Goal: Transaction & Acquisition: Purchase product/service

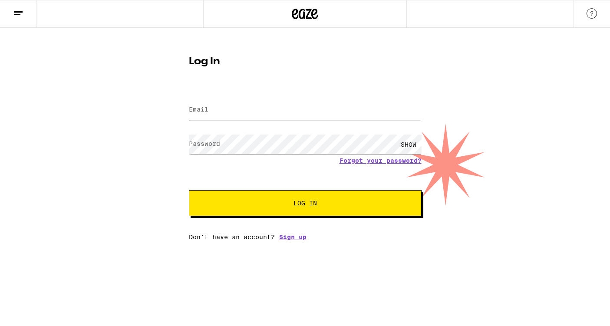
type input "[EMAIL_ADDRESS][DOMAIN_NAME]"
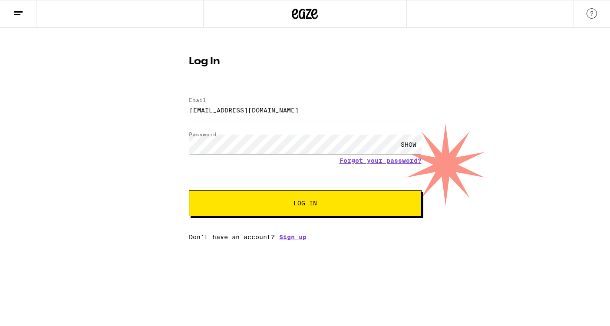
click at [261, 200] on button "Log In" at bounding box center [305, 203] width 233 height 26
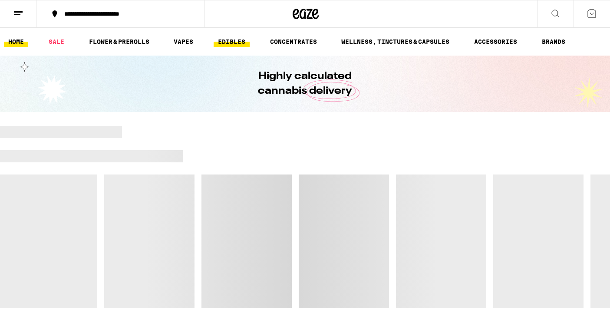
click at [226, 44] on link "EDIBLES" at bounding box center [232, 41] width 36 height 10
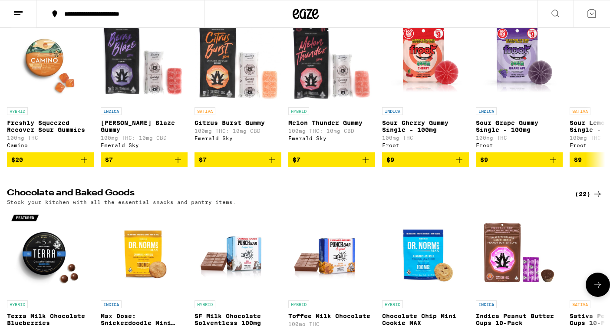
scroll to position [79, 0]
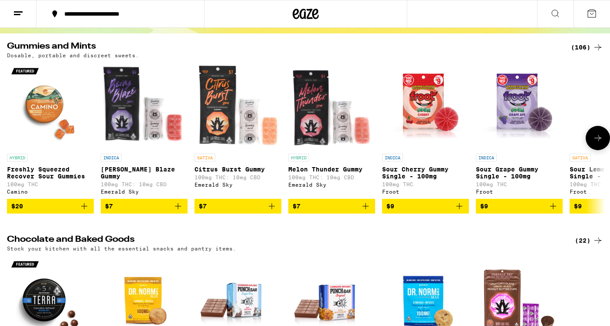
click at [597, 143] on icon at bounding box center [598, 138] width 10 height 10
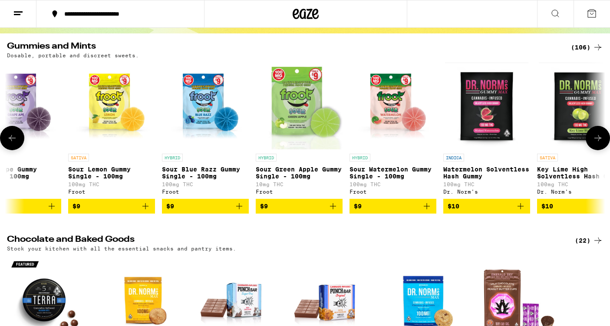
click at [597, 143] on icon at bounding box center [598, 138] width 10 height 10
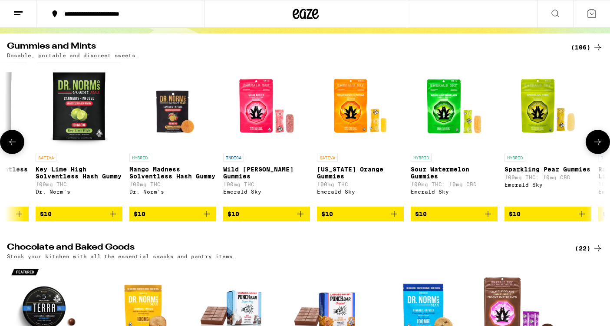
click at [597, 145] on icon at bounding box center [597, 142] width 7 height 6
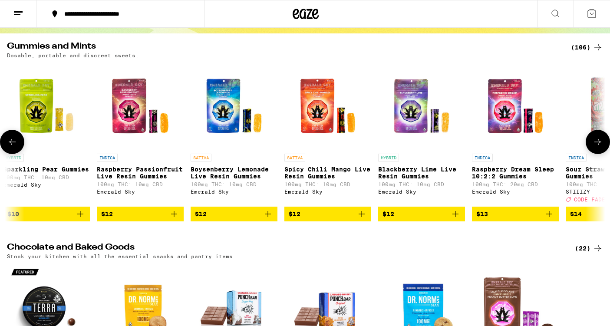
click at [597, 145] on icon at bounding box center [597, 142] width 7 height 6
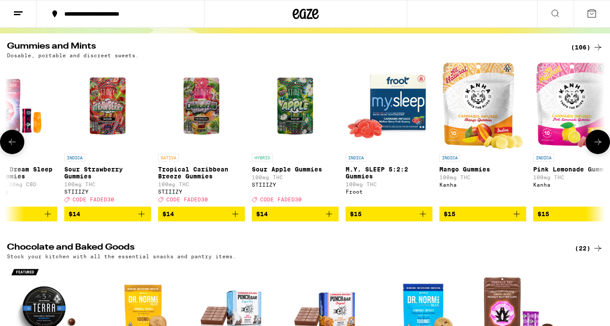
click at [597, 145] on icon at bounding box center [597, 142] width 7 height 6
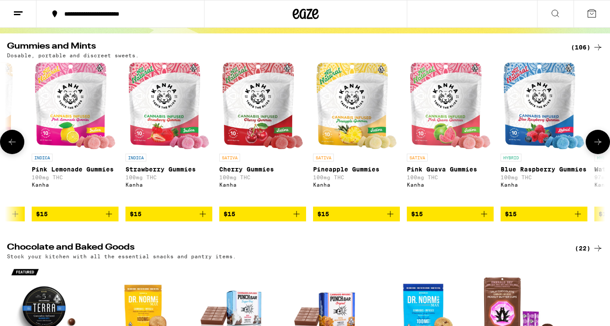
click at [597, 145] on icon at bounding box center [597, 142] width 7 height 6
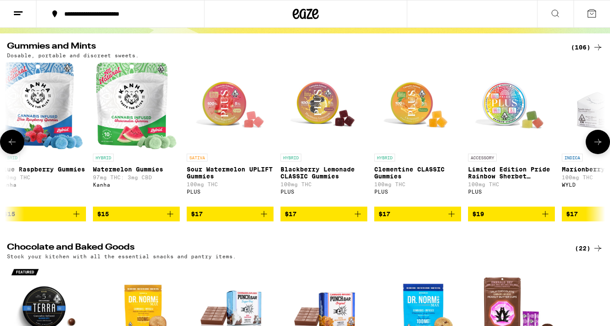
click at [597, 145] on icon at bounding box center [597, 142] width 7 height 6
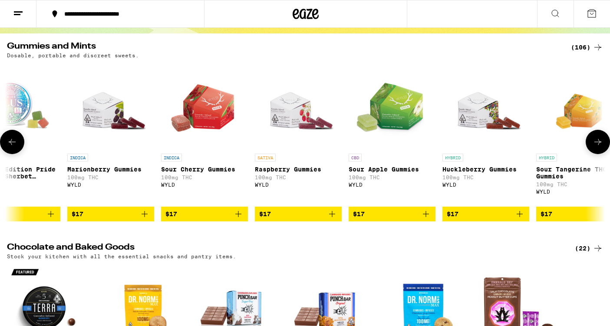
scroll to position [0, 3510]
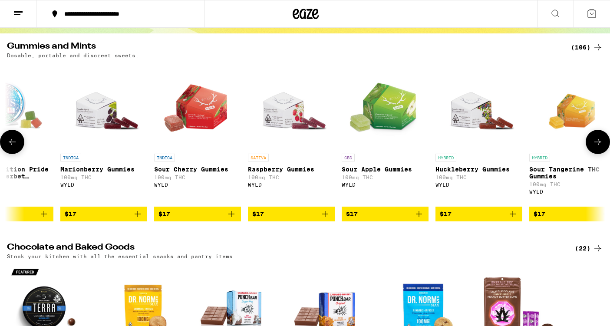
click at [281, 218] on span "$17" at bounding box center [291, 214] width 78 height 10
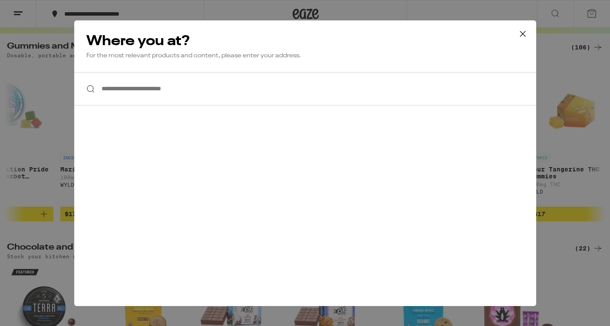
click at [526, 37] on icon at bounding box center [522, 33] width 13 height 13
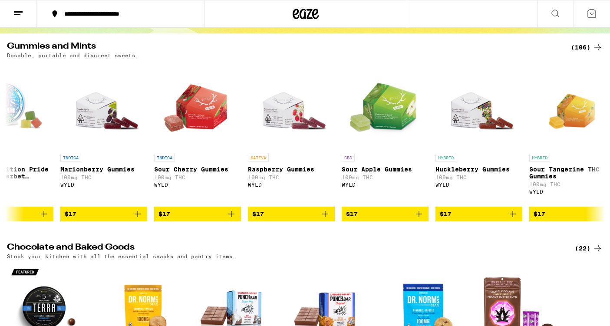
click at [145, 18] on button "**********" at bounding box center [120, 14] width 168 height 26
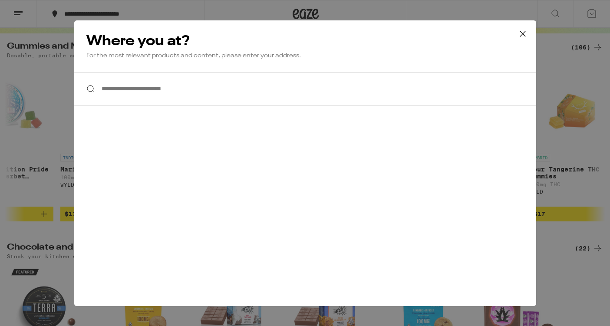
click at [137, 84] on input "**********" at bounding box center [305, 88] width 462 height 33
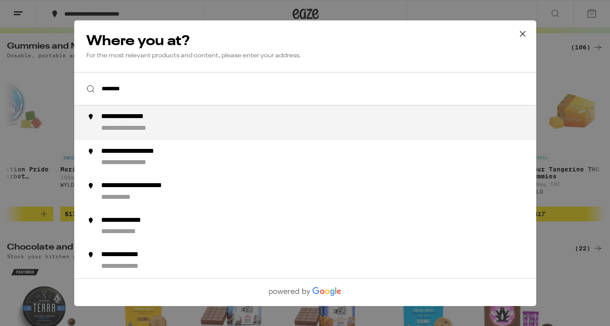
click at [163, 125] on div "**********" at bounding box center [139, 128] width 76 height 9
type input "**********"
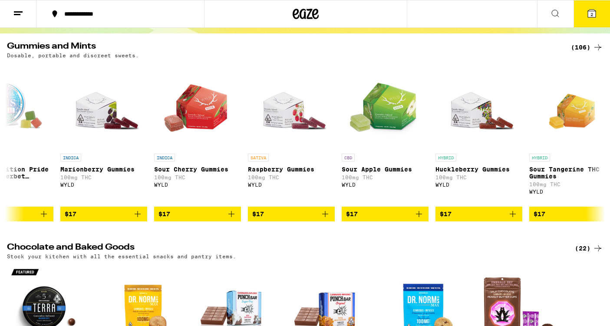
click at [270, 219] on span "$17" at bounding box center [291, 214] width 78 height 10
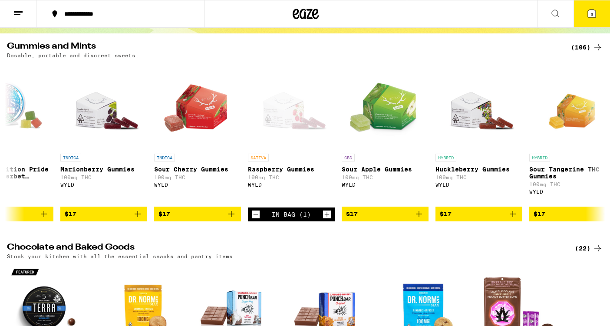
scroll to position [106, 0]
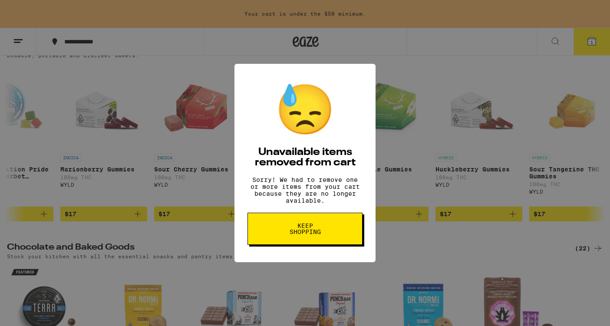
click at [381, 76] on div "😓 Unavailable items removed from cart Sorry! We had to remove one or more items…" at bounding box center [305, 163] width 610 height 326
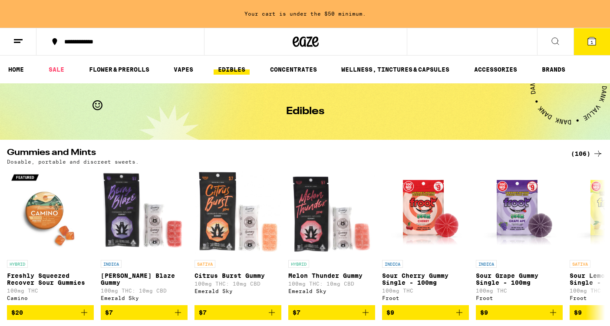
scroll to position [106, 0]
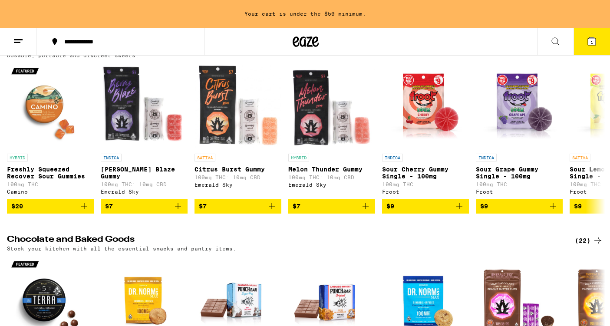
click at [588, 40] on icon at bounding box center [592, 41] width 8 height 8
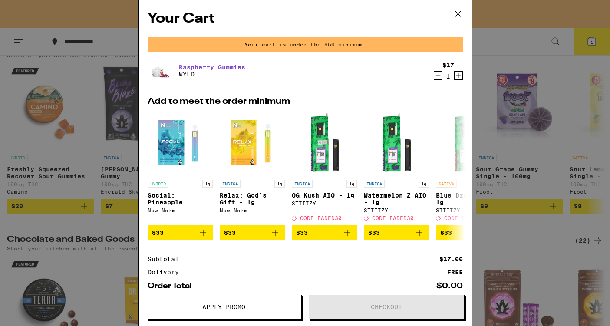
click at [457, 13] on icon at bounding box center [457, 13] width 5 height 5
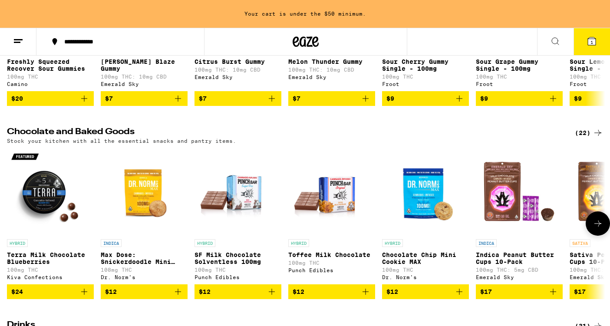
scroll to position [114, 0]
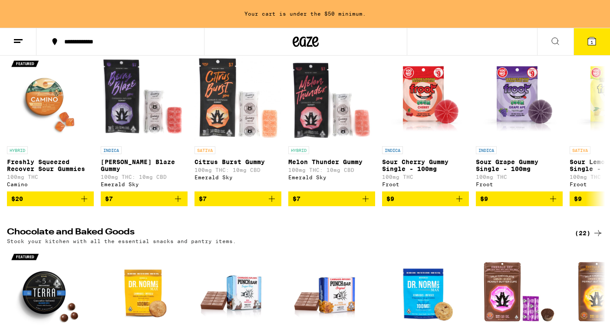
click at [545, 45] on button at bounding box center [555, 41] width 36 height 27
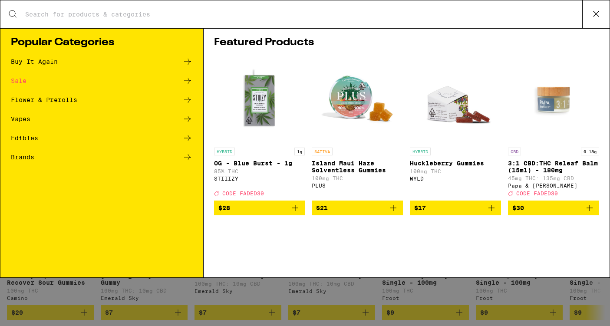
scroll to position [0, 0]
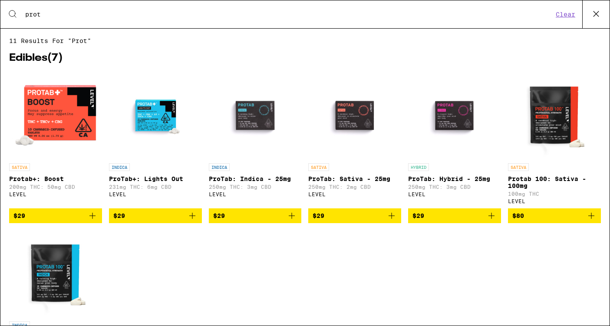
type input "prot"
click at [345, 221] on span "$29" at bounding box center [355, 216] width 84 height 10
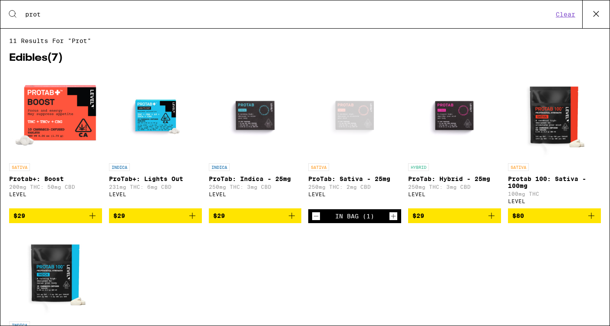
click at [594, 16] on icon at bounding box center [596, 13] width 5 height 5
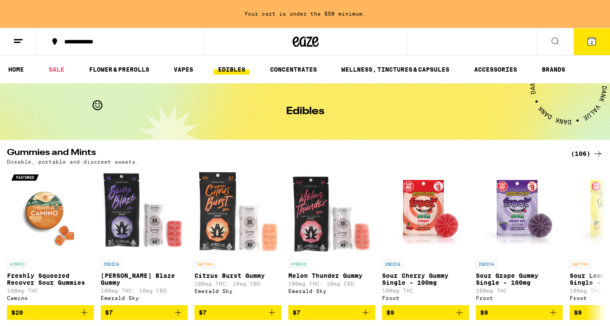
click at [589, 44] on icon at bounding box center [592, 41] width 8 height 8
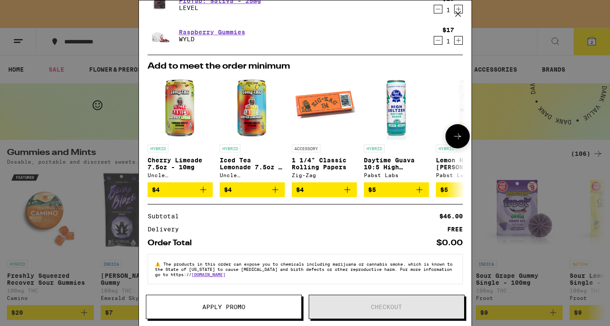
scroll to position [71, 0]
click at [518, 70] on div "Your Cart Your cart is under the $50 minimum. ProTab: Sativa - 25mg LEVEL $29 1…" at bounding box center [305, 163] width 610 height 326
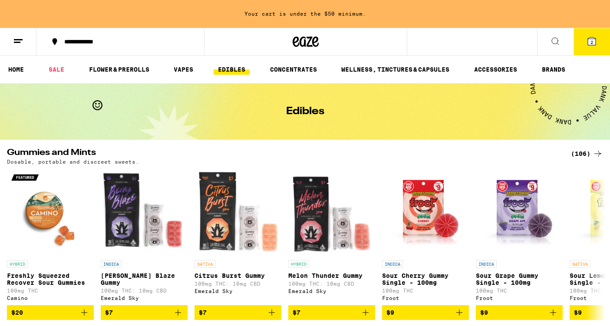
click at [200, 64] on li "VAPES" at bounding box center [187, 69] width 36 height 10
click at [185, 69] on link "VAPES" at bounding box center [183, 69] width 28 height 10
click at [177, 65] on link "VAPES" at bounding box center [183, 69] width 28 height 10
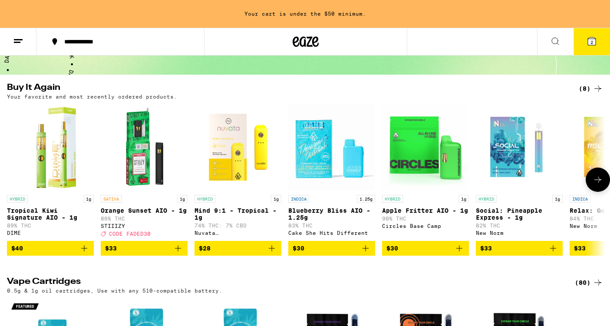
scroll to position [65, 0]
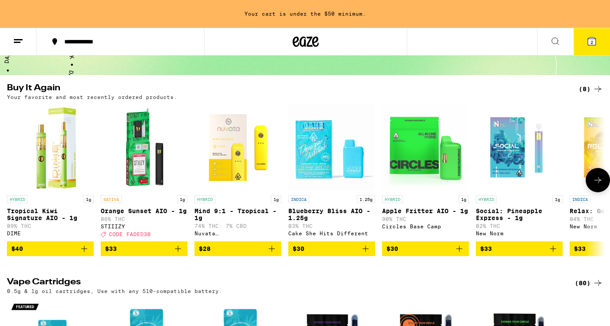
click at [594, 185] on icon at bounding box center [598, 180] width 10 height 10
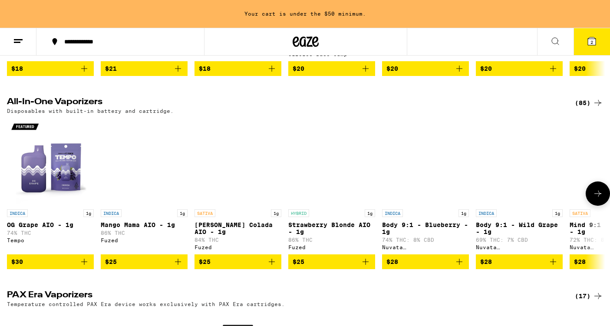
scroll to position [439, 0]
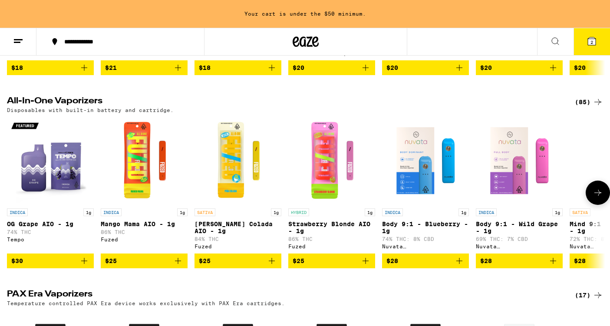
click at [328, 190] on img "Open page for Strawberry Blonde AIO - 1g from Fuzed" at bounding box center [331, 160] width 87 height 87
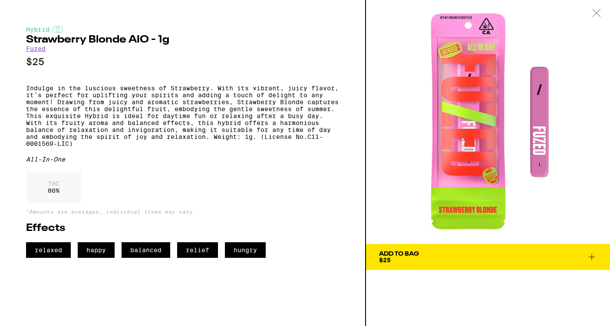
click at [438, 250] on button "Add To Bag $25" at bounding box center [488, 257] width 244 height 26
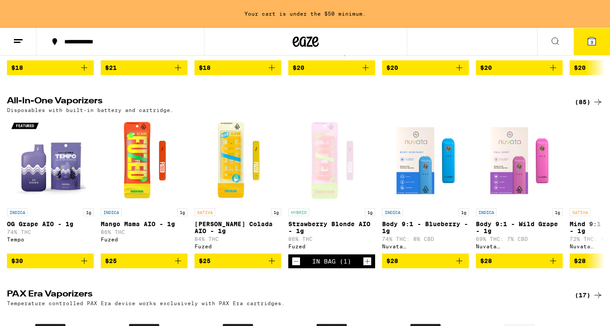
scroll to position [411, 0]
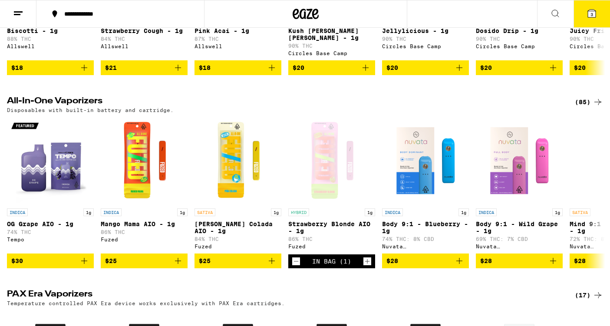
click at [577, 21] on button "3" at bounding box center [592, 13] width 36 height 27
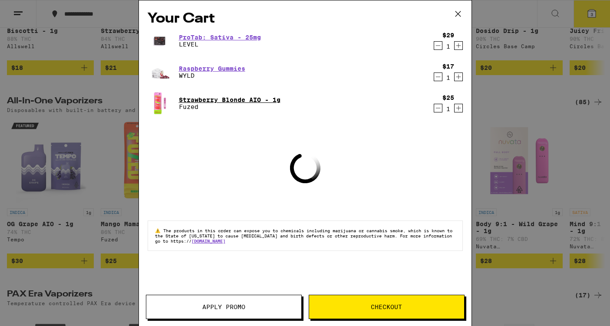
click at [257, 100] on link "Strawberry Blonde AIO - 1g" at bounding box center [230, 99] width 102 height 7
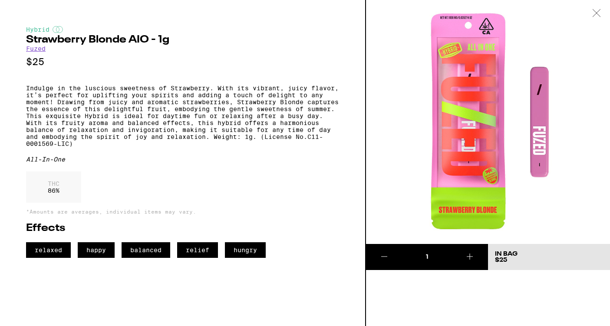
click at [602, 14] on div at bounding box center [596, 13] width 27 height 27
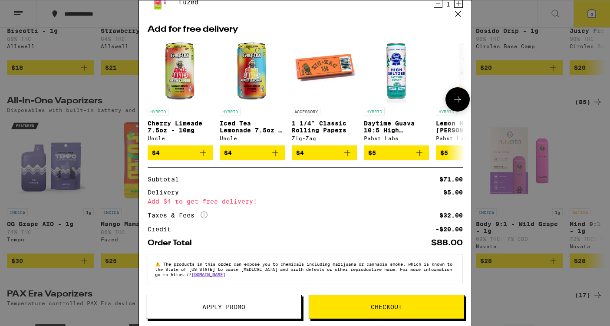
scroll to position [110, 0]
click at [387, 306] on span "Checkout" at bounding box center [386, 307] width 31 height 6
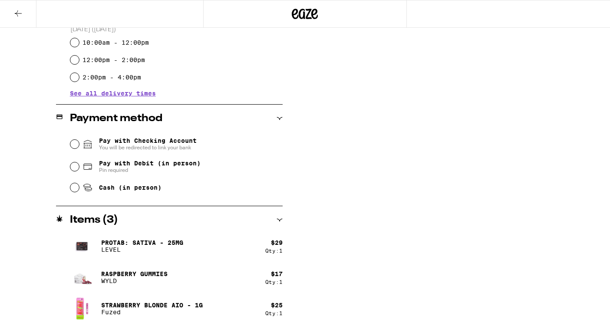
scroll to position [300, 0]
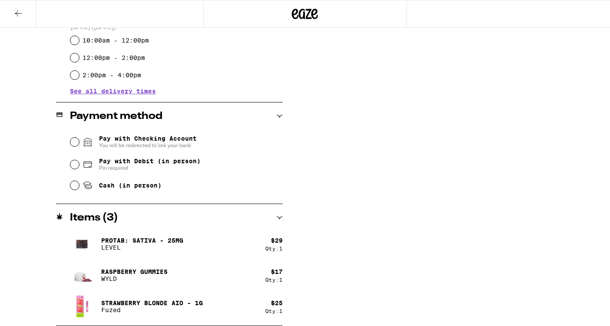
click at [70, 189] on fieldset "Pay with Checking Account You will be redirected to link your bank Pay with Deb…" at bounding box center [176, 162] width 213 height 65
click at [80, 187] on div "Cash (in person)" at bounding box center [176, 185] width 212 height 19
click at [74, 187] on input "Cash (in person)" at bounding box center [74, 185] width 9 height 9
radio input "true"
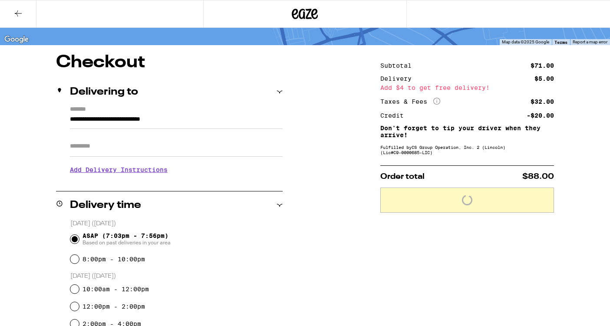
scroll to position [50, 0]
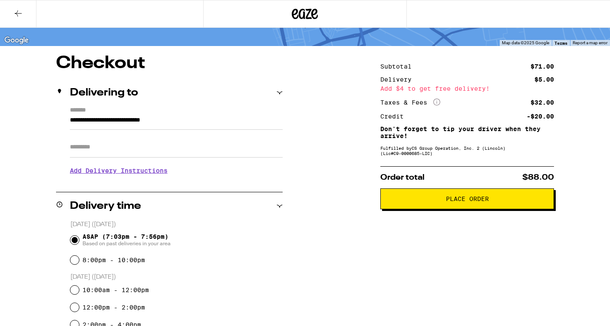
click at [425, 202] on span "Place Order" at bounding box center [467, 199] width 159 height 6
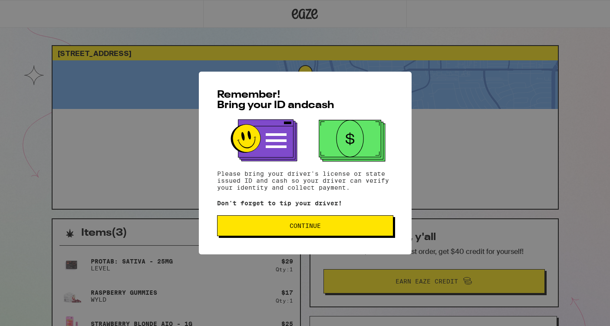
click at [284, 234] on button "Continue" at bounding box center [305, 225] width 176 height 21
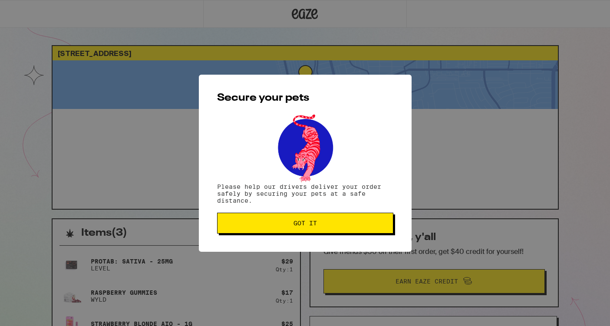
click at [286, 230] on button "Got it" at bounding box center [305, 223] width 176 height 21
